Goal: Communication & Community: Connect with others

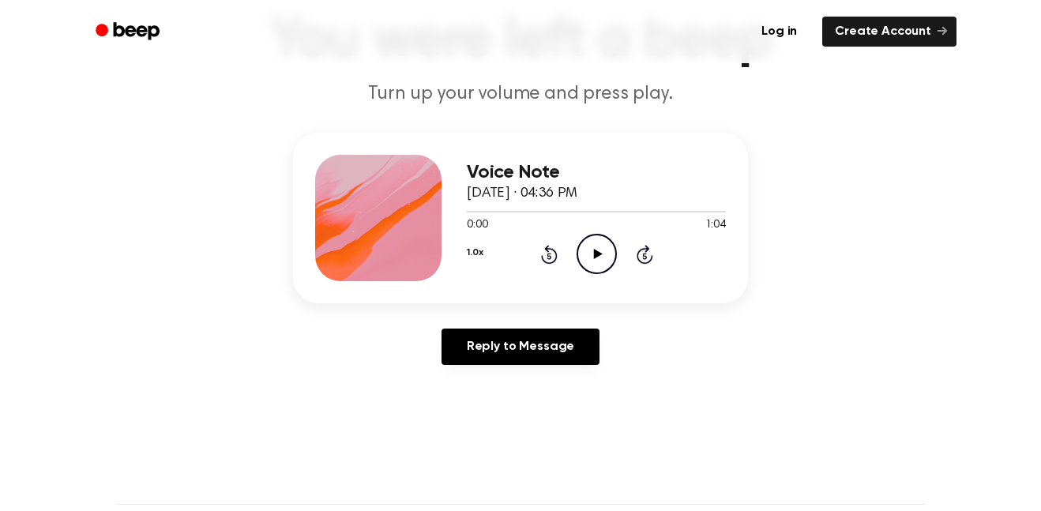
scroll to position [135, 0]
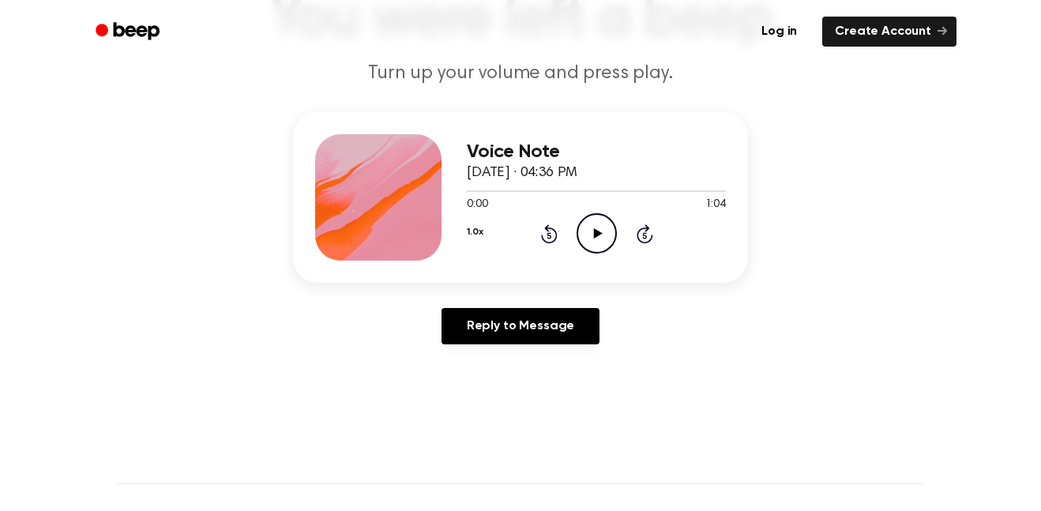
click at [605, 234] on icon "Play Audio" at bounding box center [596, 233] width 40 height 40
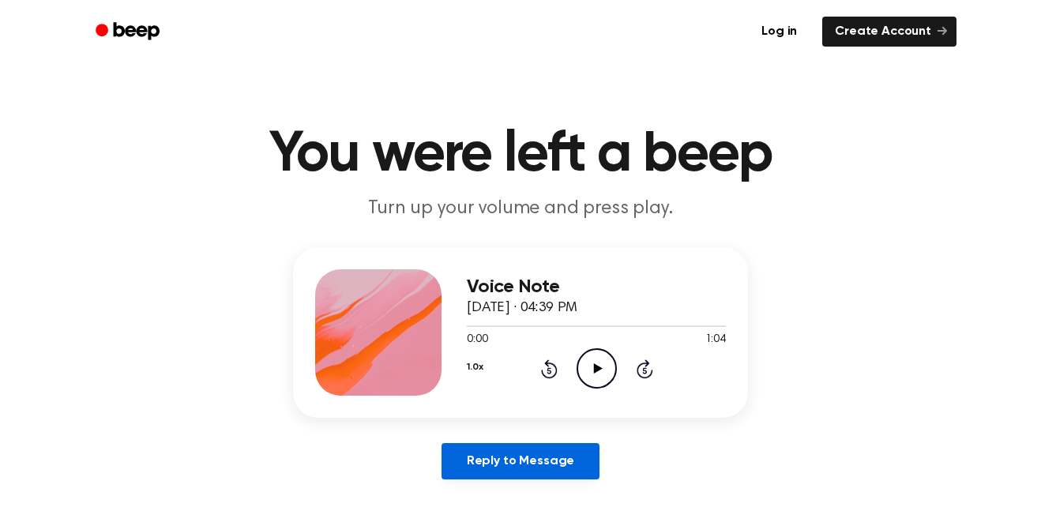
click at [527, 456] on link "Reply to Message" at bounding box center [520, 461] width 158 height 36
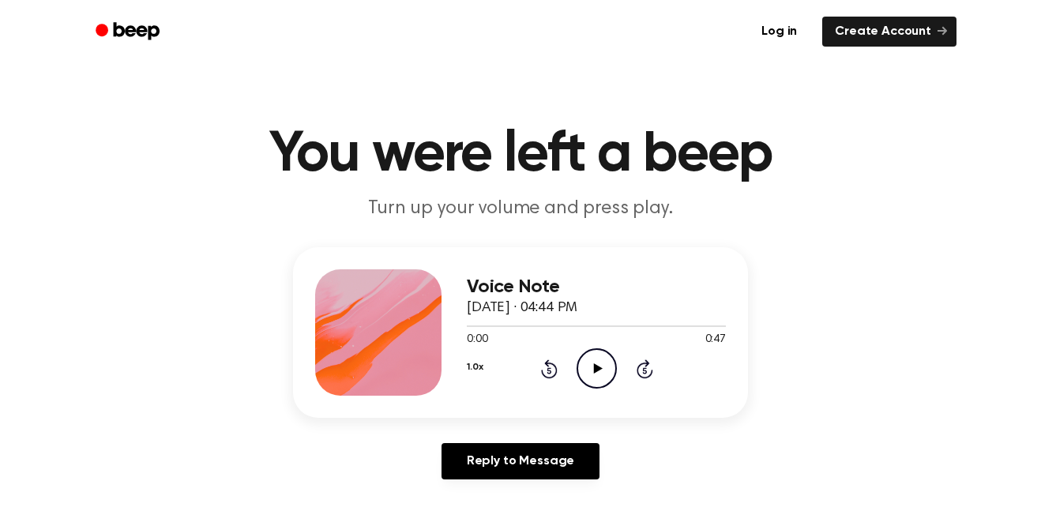
click at [600, 368] on icon at bounding box center [597, 368] width 9 height 10
click at [600, 368] on icon "Pause Audio" at bounding box center [596, 368] width 40 height 40
